Goal: Find specific page/section: Find specific page/section

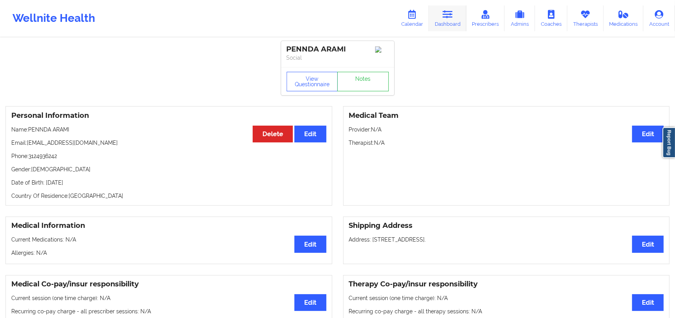
click at [443, 17] on link "Dashboard" at bounding box center [447, 18] width 37 height 26
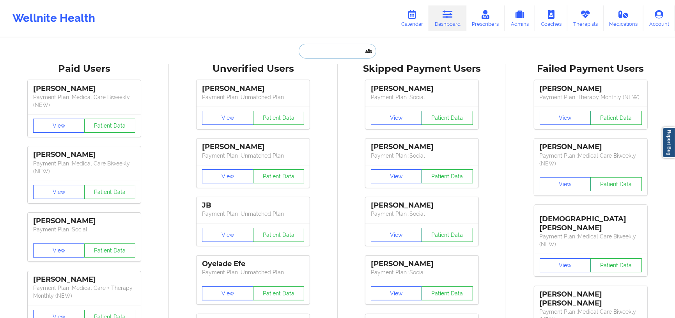
click at [321, 51] on input "text" at bounding box center [337, 51] width 77 height 15
paste input "[PERSON_NAME]"
type input "[PERSON_NAME]"
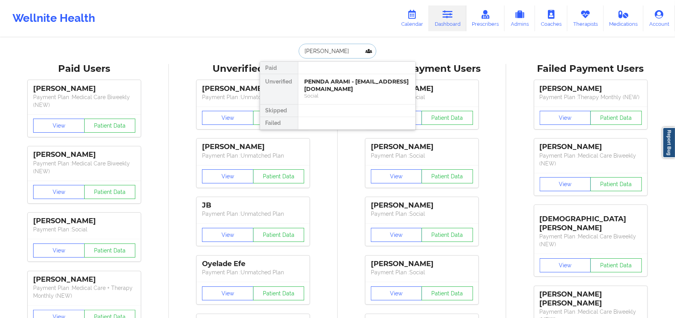
click at [321, 51] on input "[PERSON_NAME]" at bounding box center [337, 51] width 77 height 15
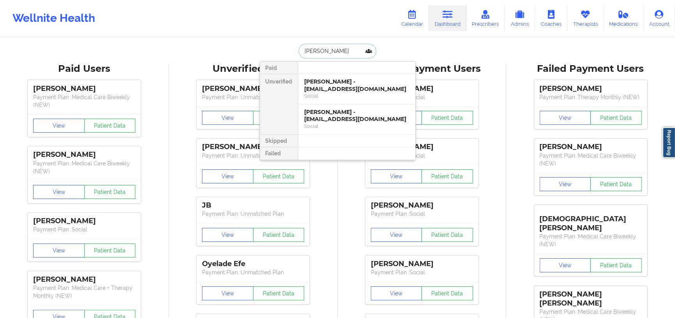
click at [346, 55] on input "[PERSON_NAME]" at bounding box center [337, 51] width 77 height 15
click at [330, 86] on div "[PERSON_NAME] - [EMAIL_ADDRESS][DOMAIN_NAME]" at bounding box center [357, 85] width 105 height 14
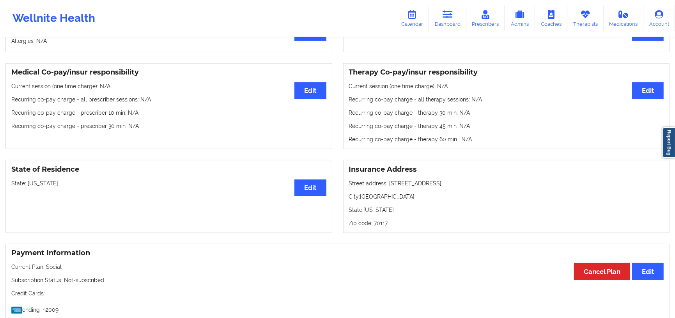
scroll to position [160, 0]
